Goal: Find specific page/section: Find specific page/section

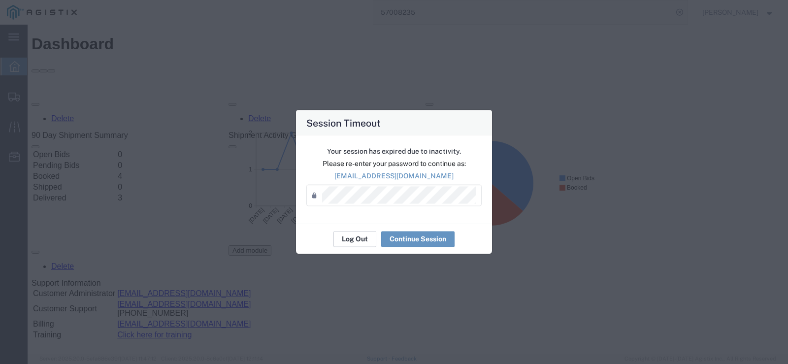
click at [350, 232] on button "Log Out" at bounding box center [354, 239] width 43 height 16
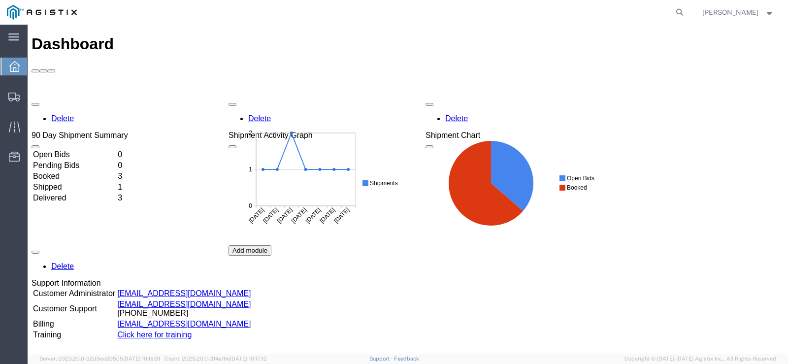
click at [63, 182] on td "Shipped" at bounding box center [75, 187] width 84 height 10
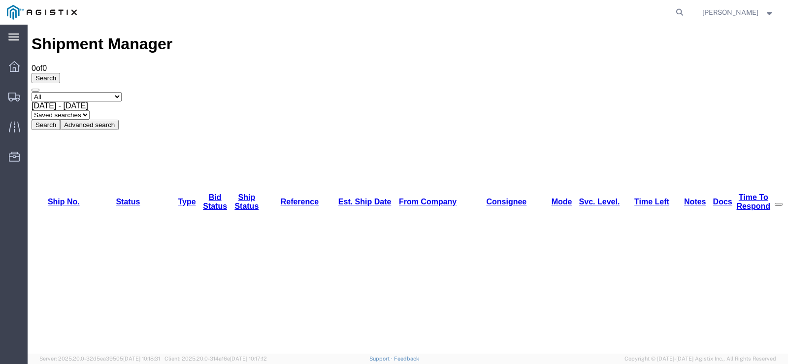
click at [17, 35] on icon at bounding box center [13, 36] width 11 height 7
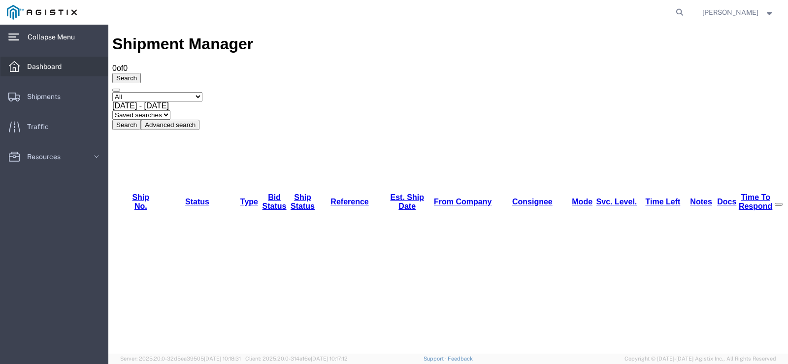
click at [36, 71] on span "Dashboard" at bounding box center [47, 67] width 41 height 20
